Goal: Task Accomplishment & Management: Use online tool/utility

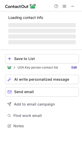
scroll to position [125, 82]
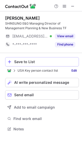
click at [30, 61] on div "Save to List" at bounding box center [45, 62] width 62 height 4
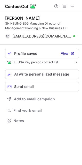
scroll to position [117, 82]
click at [65, 52] on span "View" at bounding box center [64, 54] width 7 height 4
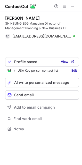
scroll to position [117, 82]
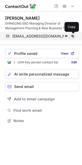
click at [74, 37] on span at bounding box center [73, 36] width 4 height 4
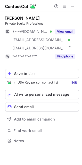
scroll to position [137, 82]
click at [35, 71] on div "Save to List" at bounding box center [45, 73] width 62 height 4
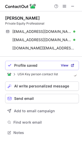
scroll to position [129, 82]
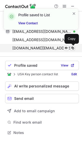
click at [74, 48] on span at bounding box center [73, 48] width 4 height 4
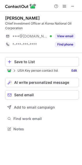
scroll to position [125, 82]
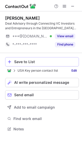
click at [33, 62] on div "Save to List" at bounding box center [45, 62] width 62 height 4
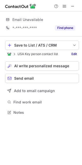
scroll to position [125, 82]
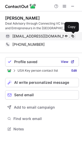
click at [73, 36] on span at bounding box center [73, 36] width 4 height 4
